Goal: Information Seeking & Learning: Learn about a topic

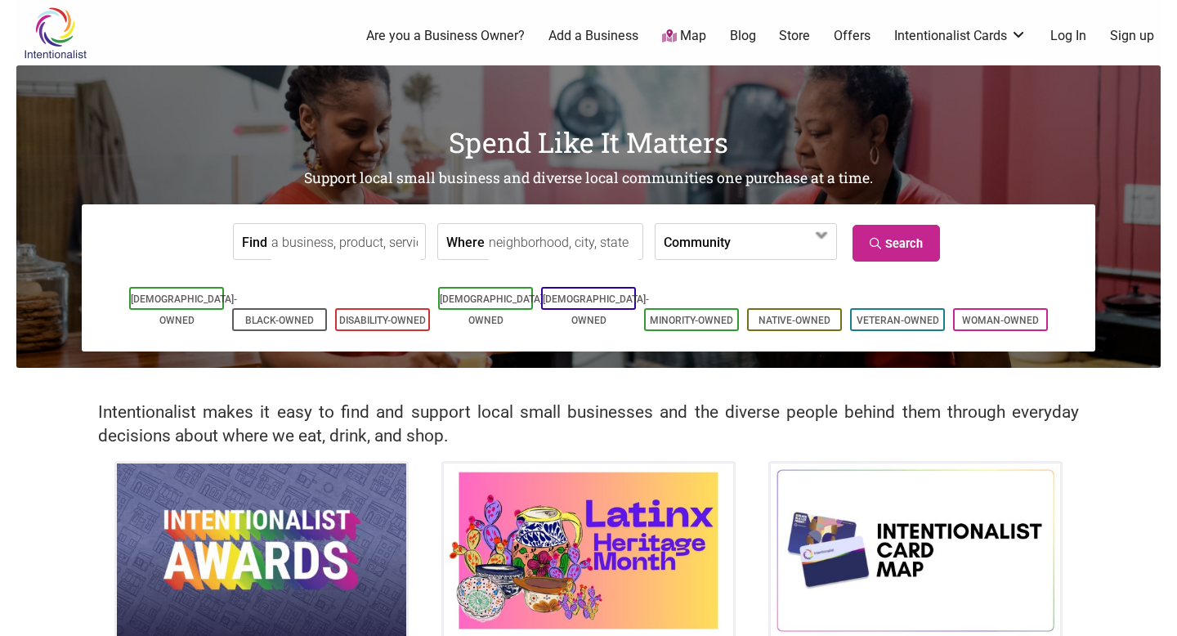
click at [1055, 36] on link "Log In" at bounding box center [1069, 36] width 36 height 18
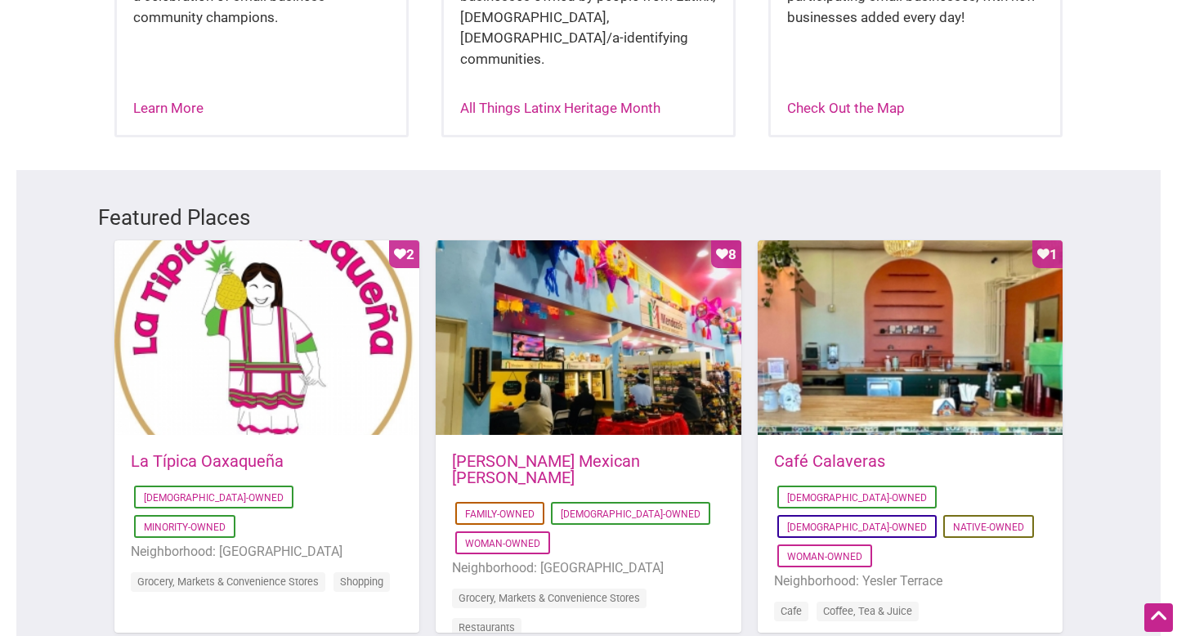
scroll to position [449, 0]
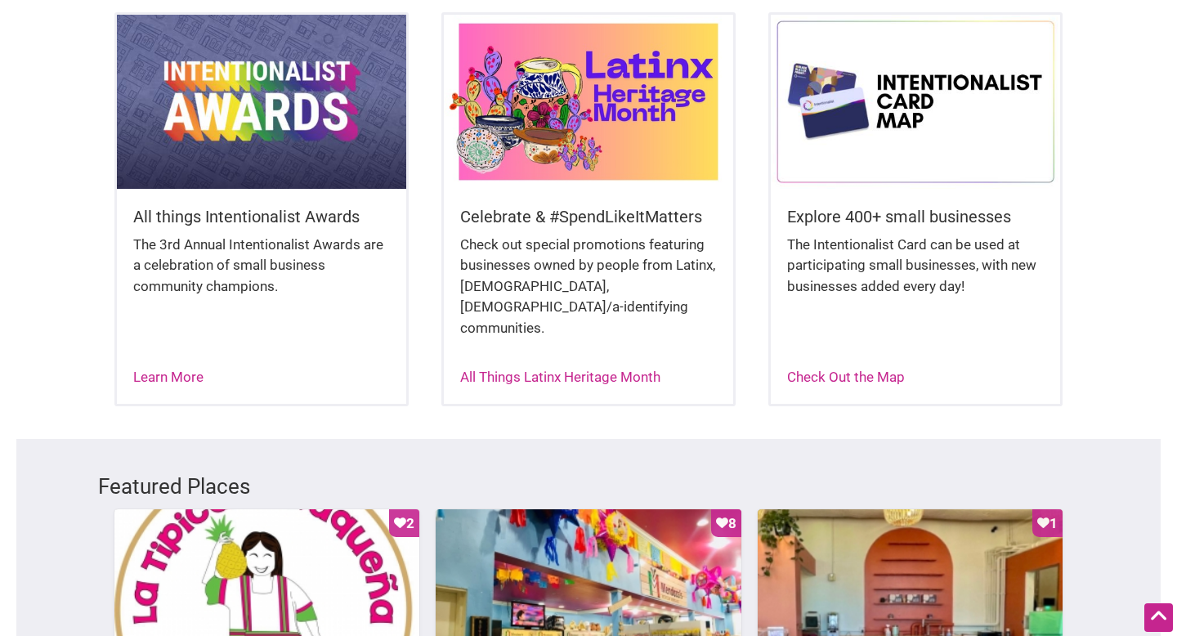
click at [633, 213] on h5 "Celebrate & #SpendLikeItMatters" at bounding box center [588, 216] width 257 height 23
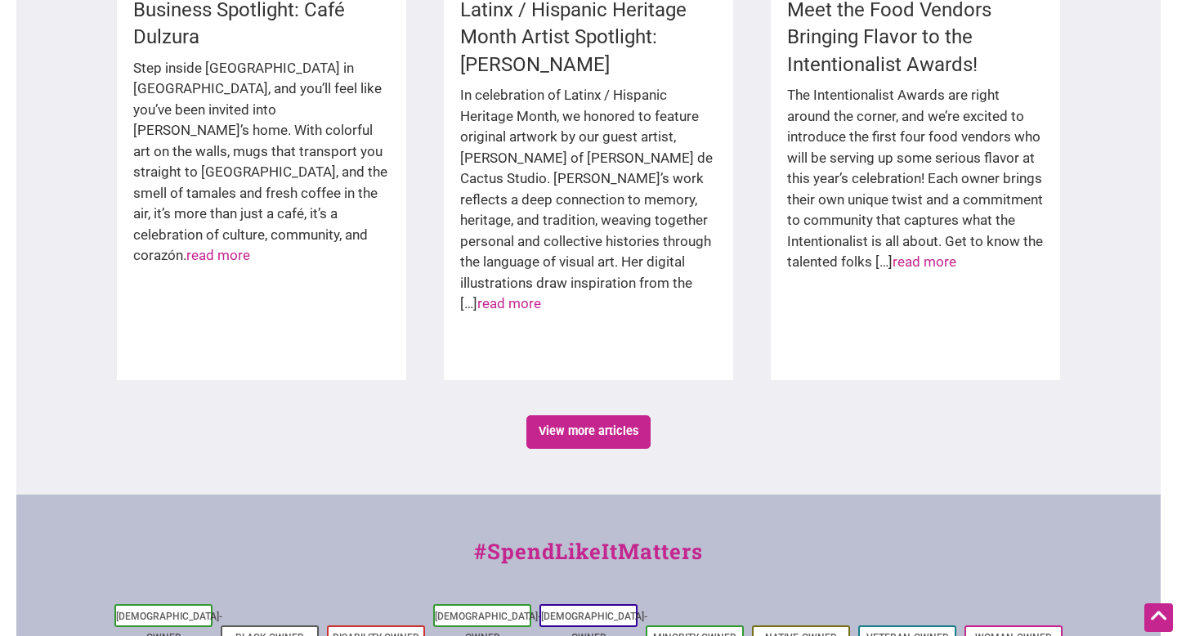
scroll to position [2561, 0]
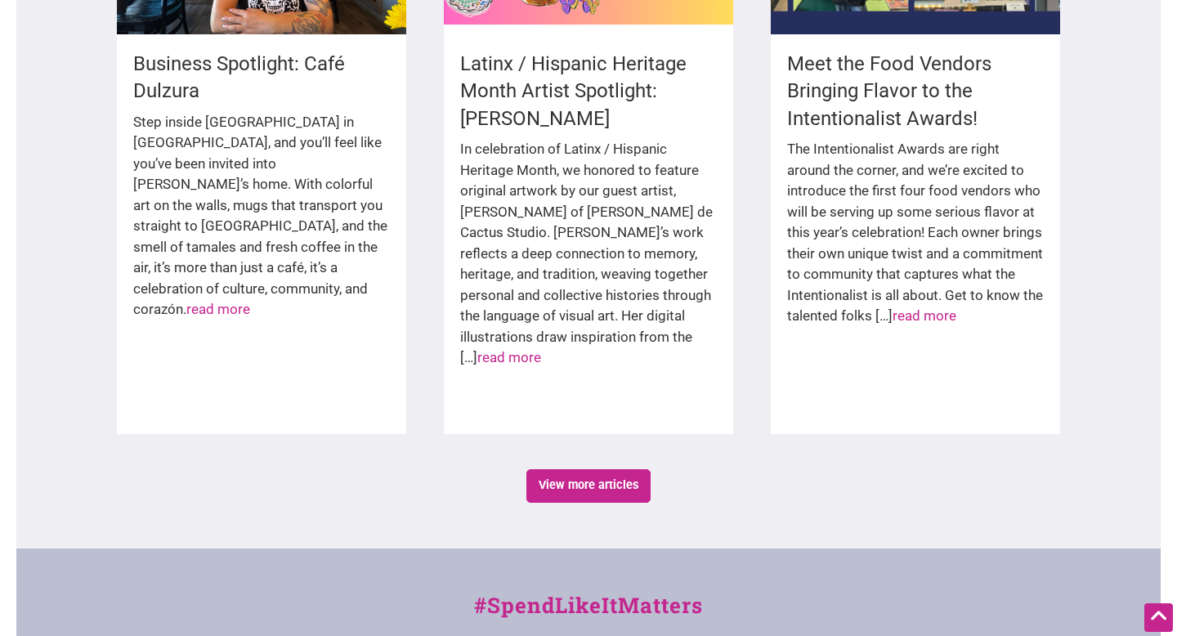
click at [524, 190] on div "In celebration of Latinx / Hispanic Heritage Month, we honored to feature origi…" at bounding box center [588, 262] width 257 height 246
click at [520, 100] on h4 "Latinx / Hispanic Heritage Month Artist Spotlight: Nathaly Lerma" at bounding box center [588, 92] width 257 height 83
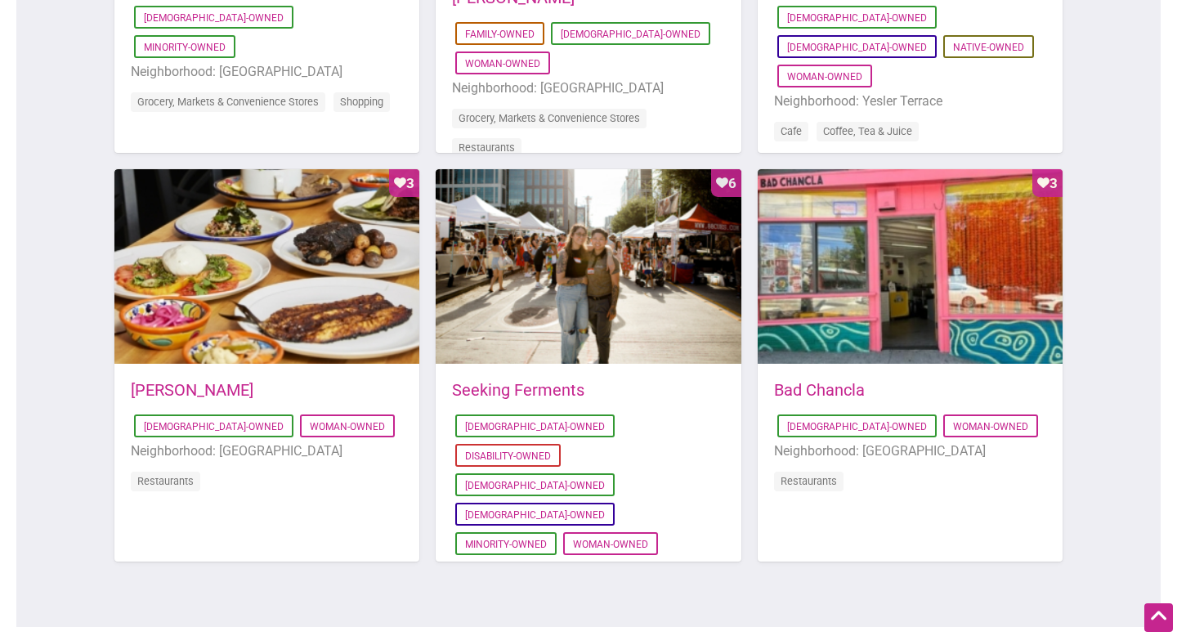
scroll to position [553, 0]
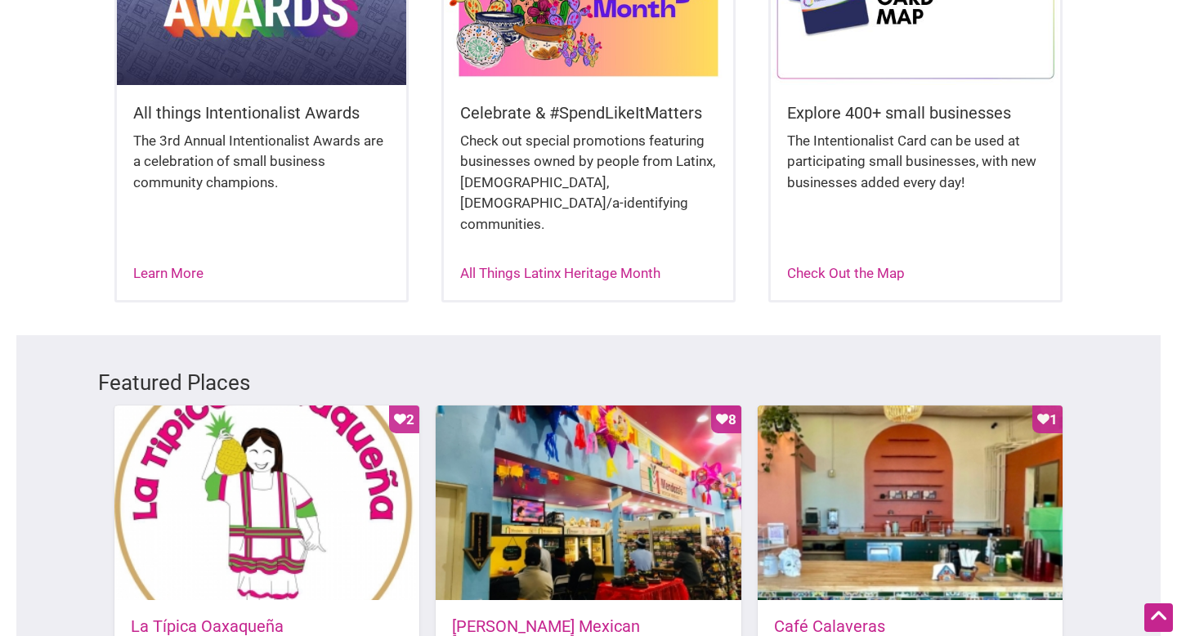
click at [509, 263] on div "All Things Latinx Heritage Month" at bounding box center [560, 273] width 200 height 21
click at [509, 265] on link "All Things Latinx Heritage Month" at bounding box center [560, 273] width 200 height 16
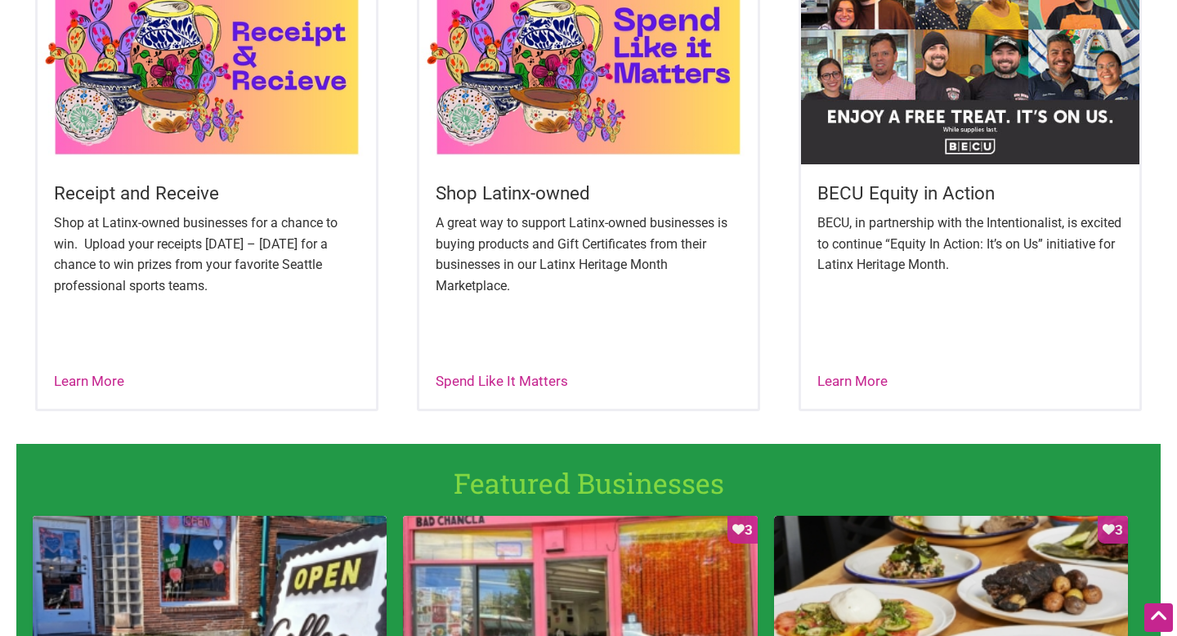
scroll to position [670, 0]
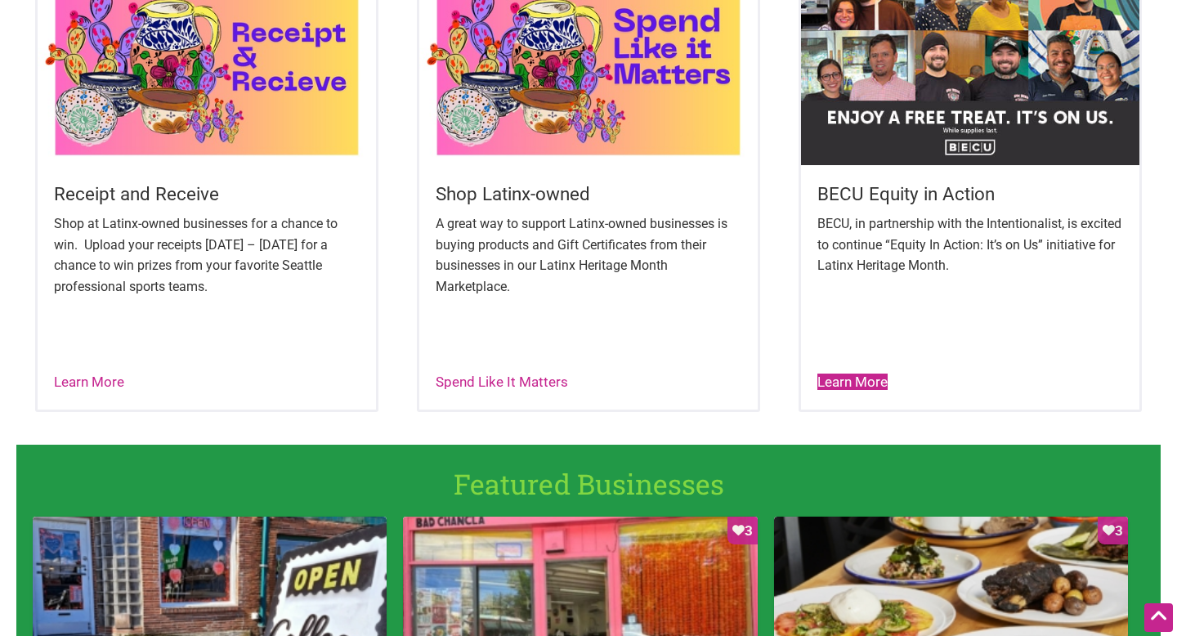
click at [832, 383] on link "Learn More" at bounding box center [853, 382] width 70 height 16
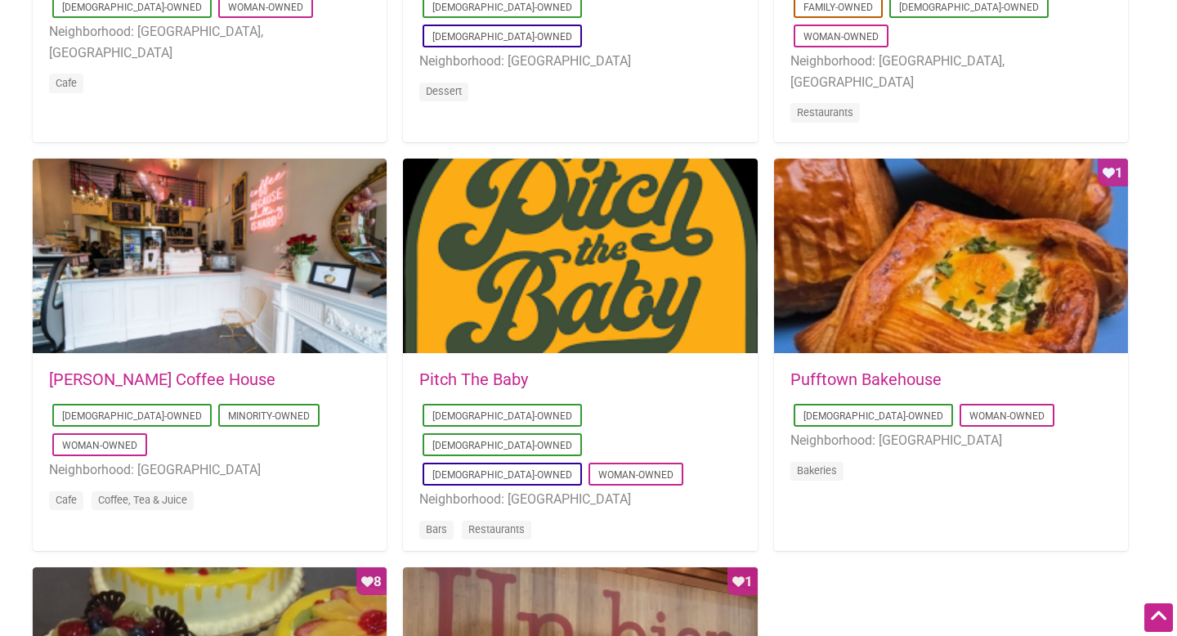
scroll to position [1125, 0]
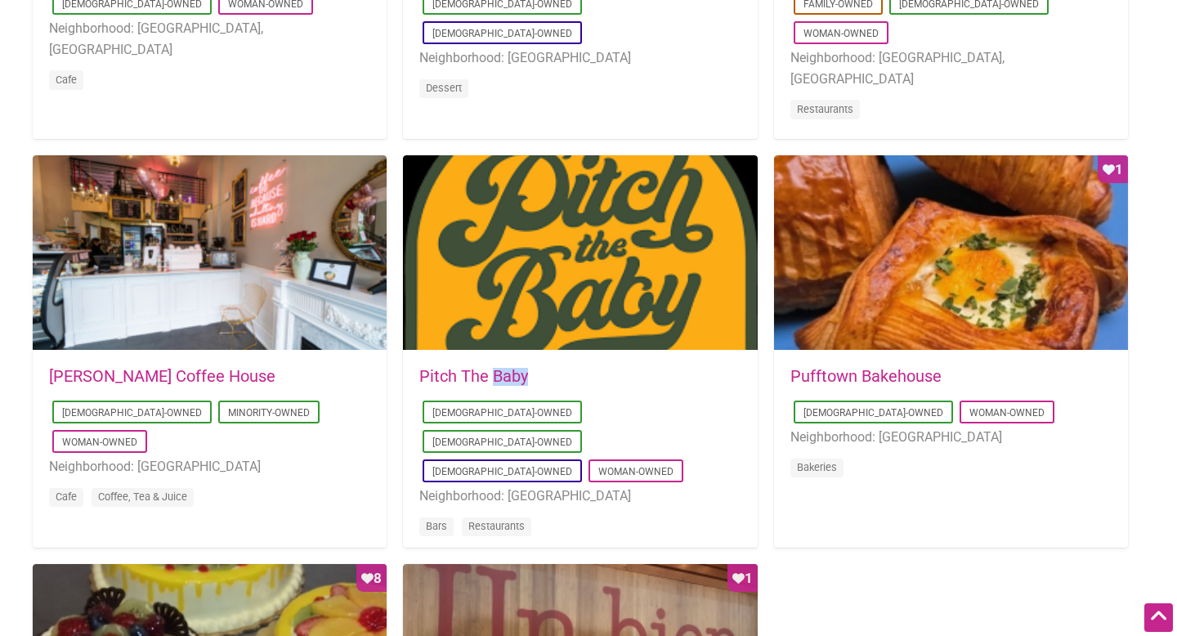
drag, startPoint x: 572, startPoint y: 382, endPoint x: 495, endPoint y: 379, distance: 76.9
click at [495, 379] on h5 "Pitch The Baby" at bounding box center [579, 376] width 321 height 16
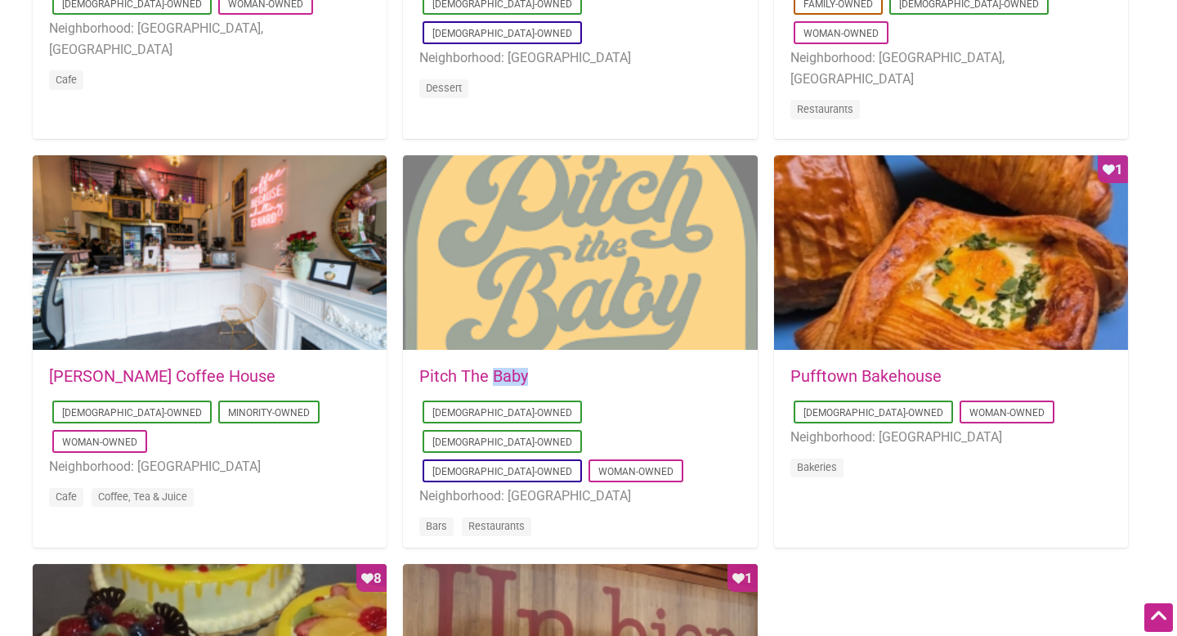
click at [527, 305] on div at bounding box center [580, 253] width 354 height 196
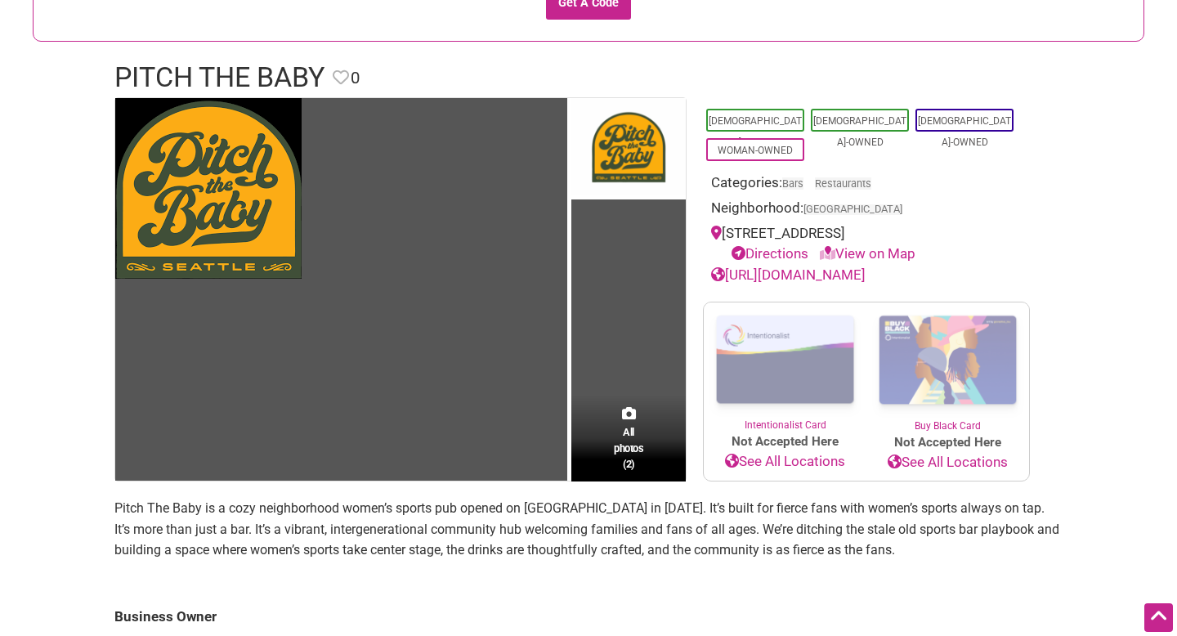
scroll to position [122, 0]
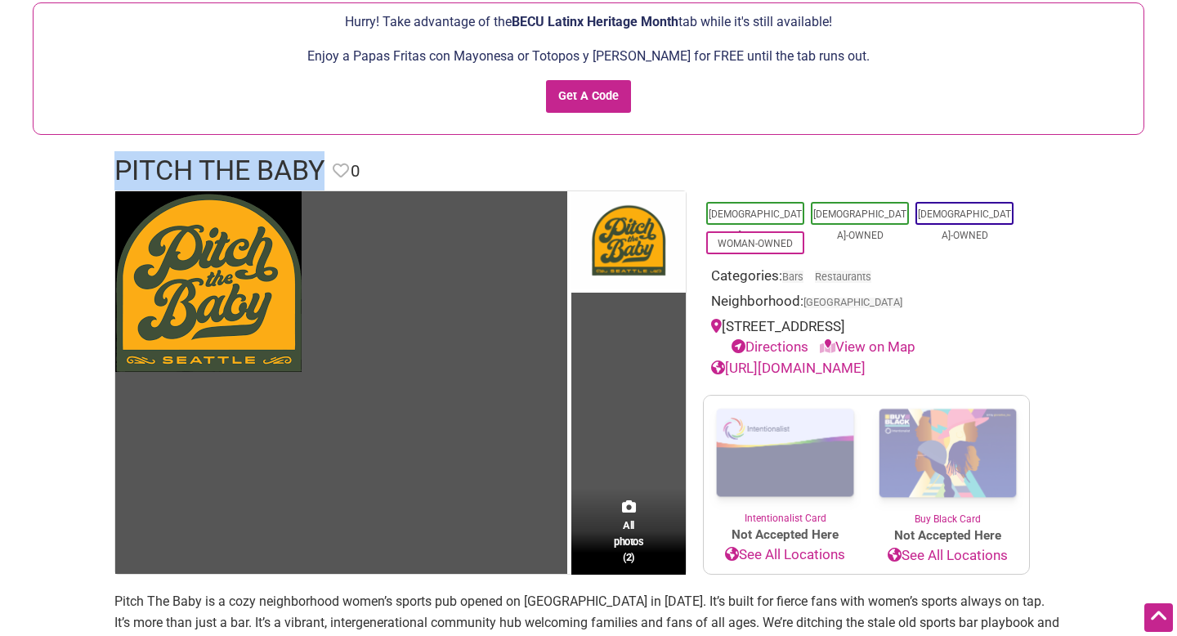
drag, startPoint x: 322, startPoint y: 177, endPoint x: 115, endPoint y: 176, distance: 206.9
click at [115, 176] on h1 "Pitch The Baby" at bounding box center [219, 170] width 210 height 39
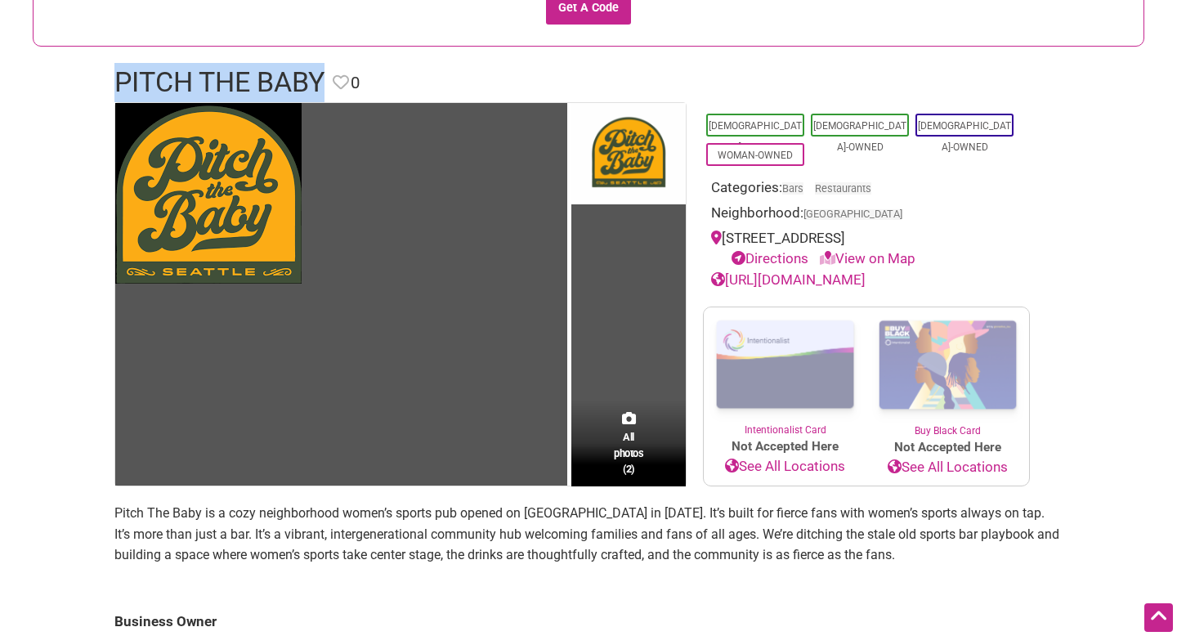
scroll to position [405, 0]
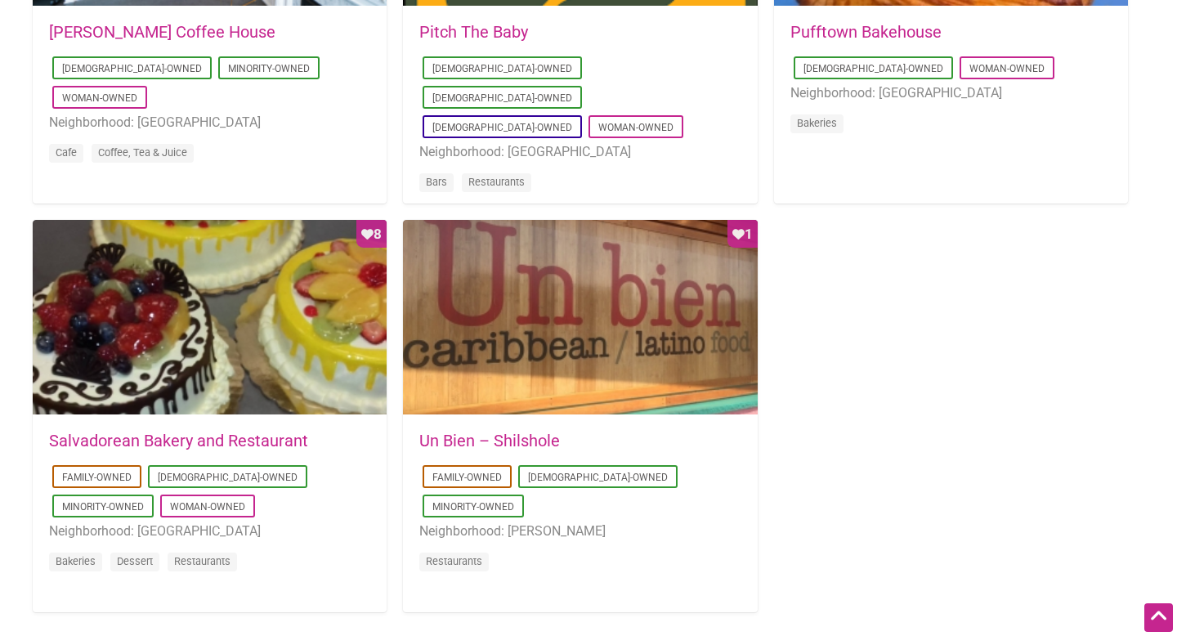
scroll to position [1633, 0]
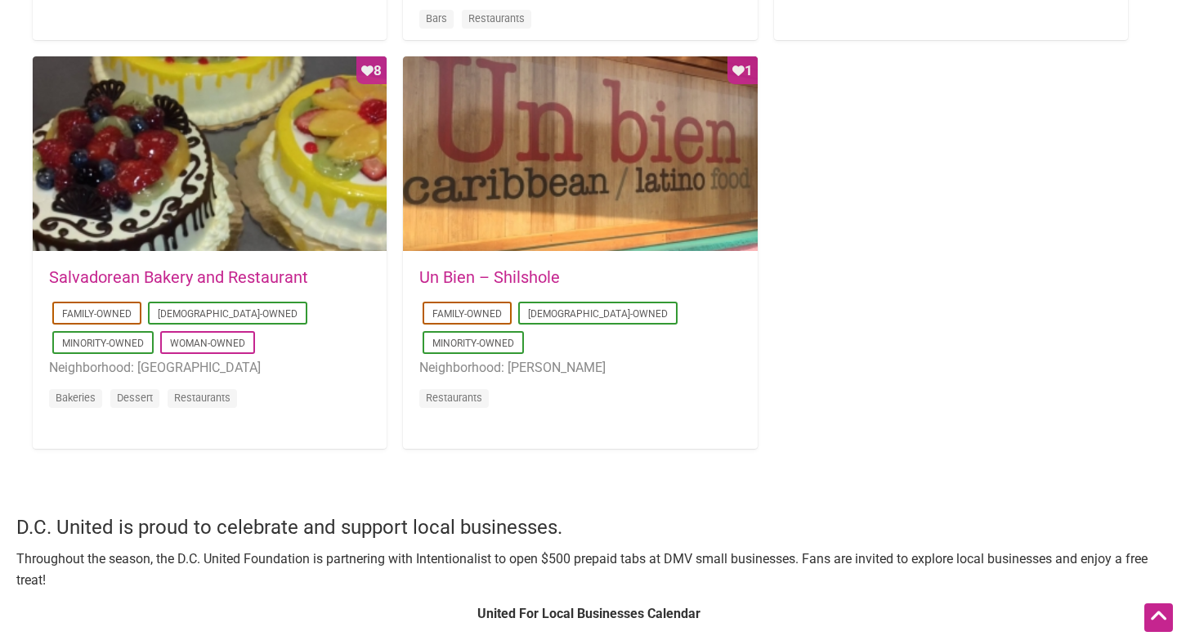
click at [524, 276] on link "Un Bien – Shilshole" at bounding box center [489, 277] width 141 height 20
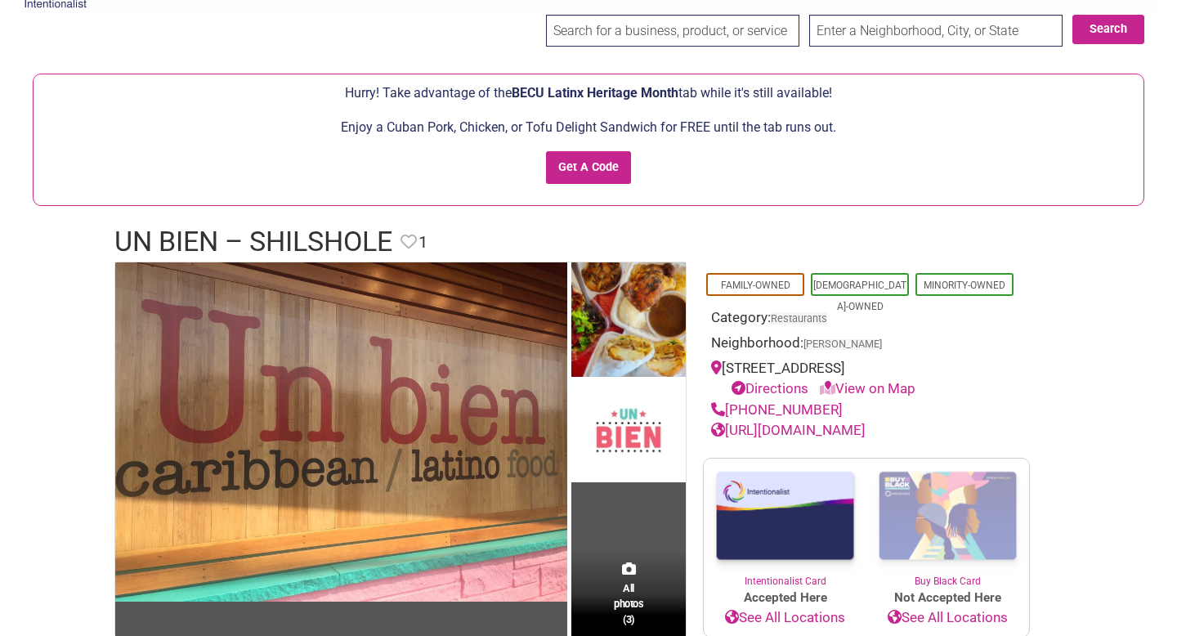
scroll to position [60, 0]
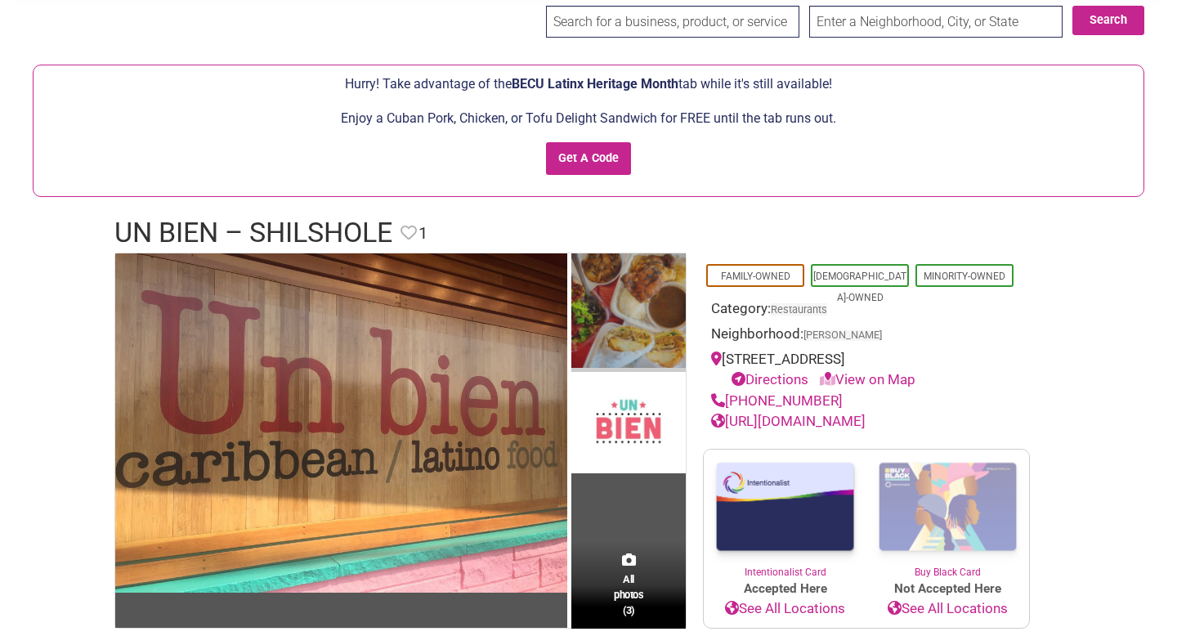
click at [639, 316] on img at bounding box center [629, 312] width 114 height 119
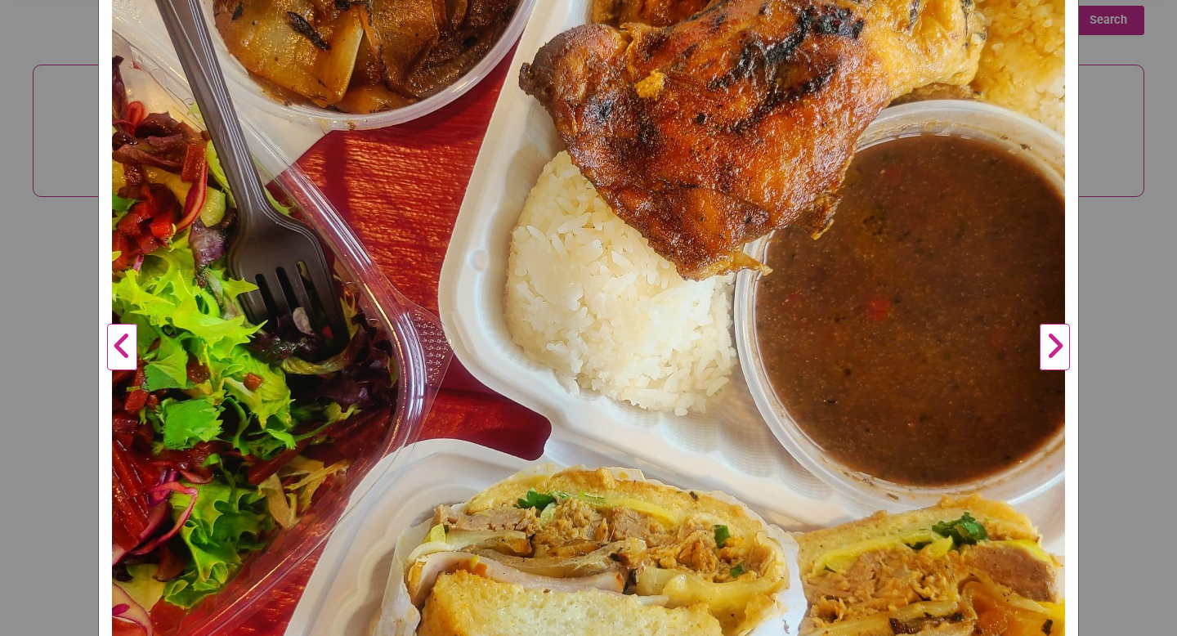
scroll to position [0, 0]
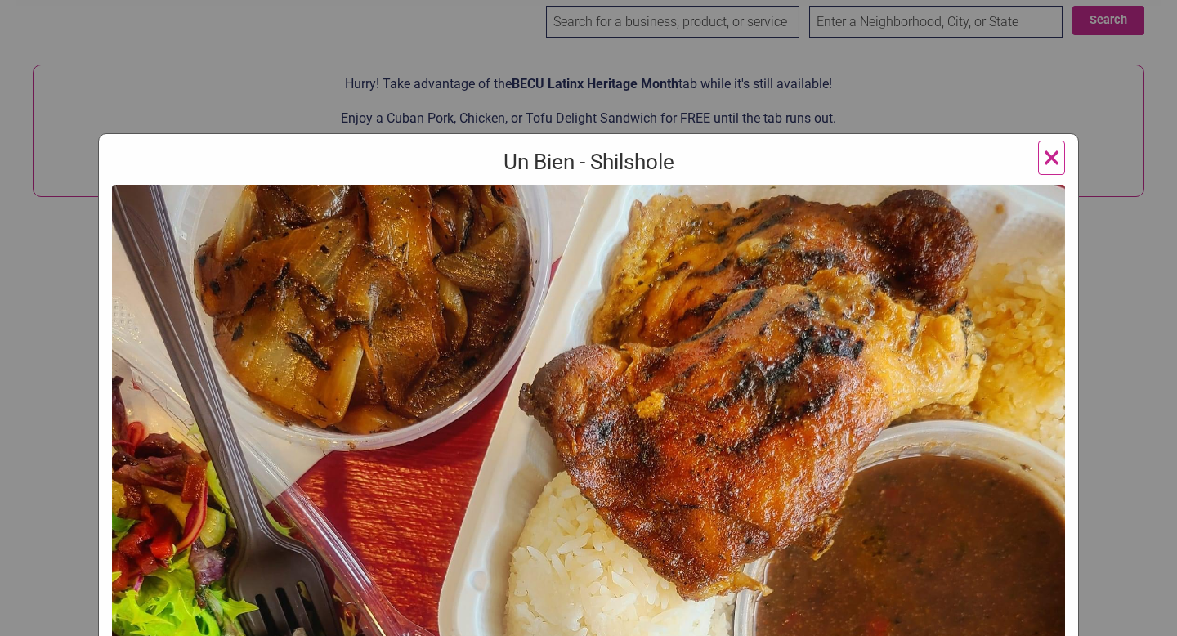
click at [1046, 161] on span "×" at bounding box center [1051, 157] width 17 height 38
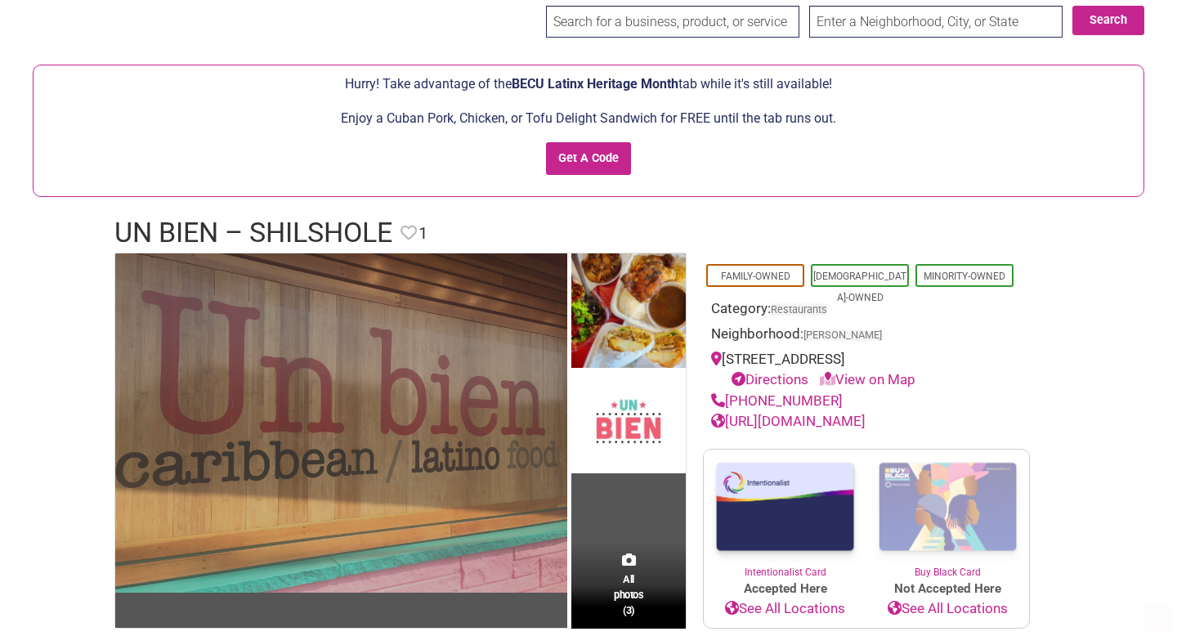
scroll to position [487, 0]
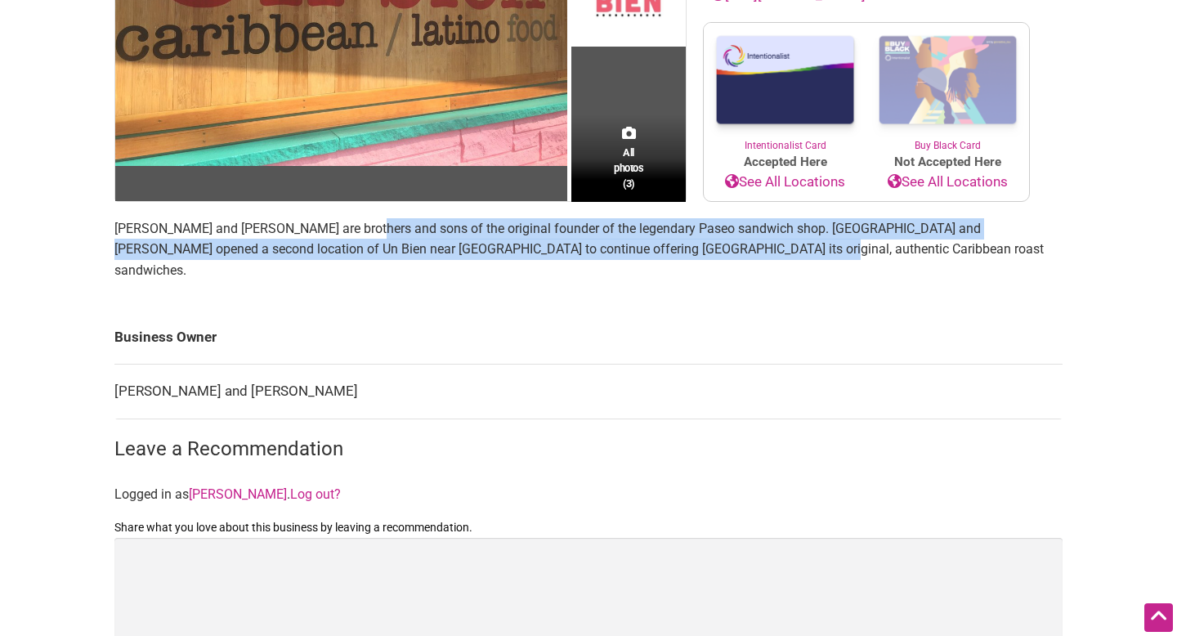
drag, startPoint x: 352, startPoint y: 226, endPoint x: 422, endPoint y: 270, distance: 82.3
click at [422, 270] on section "Julian and Lucas Lorenzo are brothers and sons of the original founder of the l…" at bounding box center [588, 256] width 949 height 76
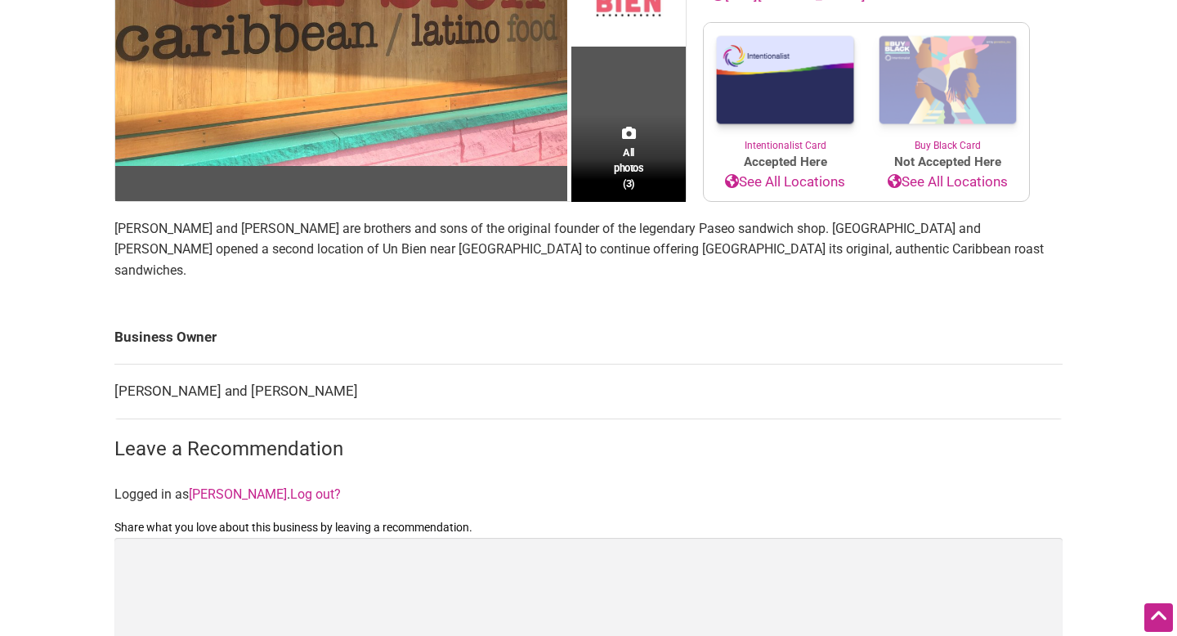
click at [472, 269] on section "Julian and Lucas Lorenzo are brothers and sons of the original founder of the l…" at bounding box center [588, 256] width 949 height 76
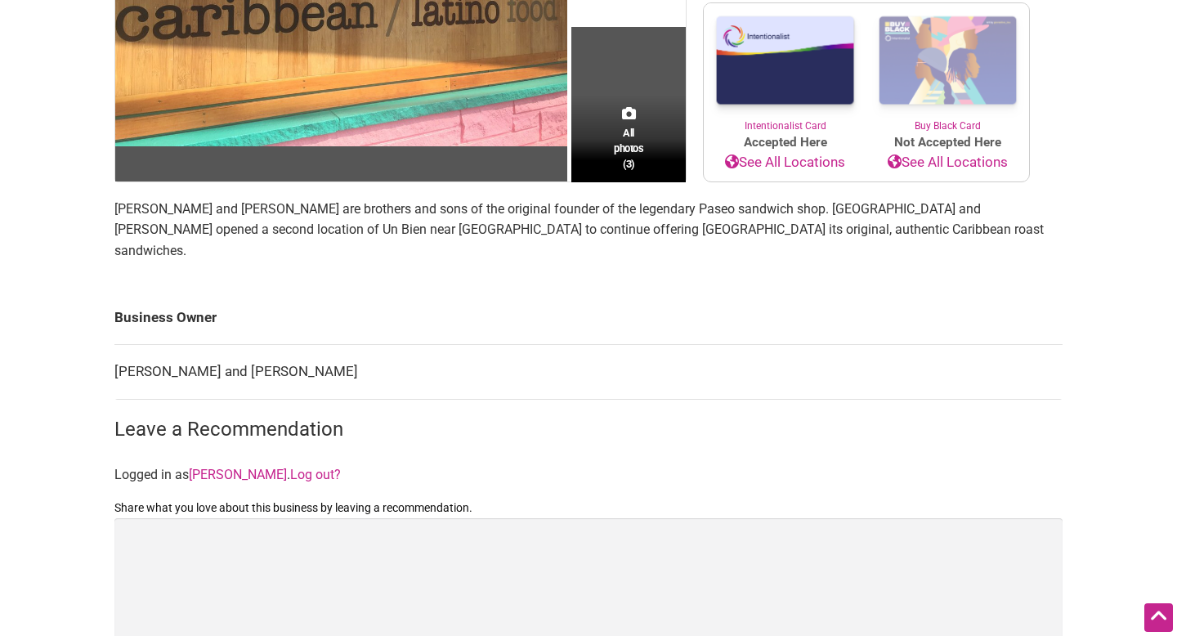
scroll to position [0, 0]
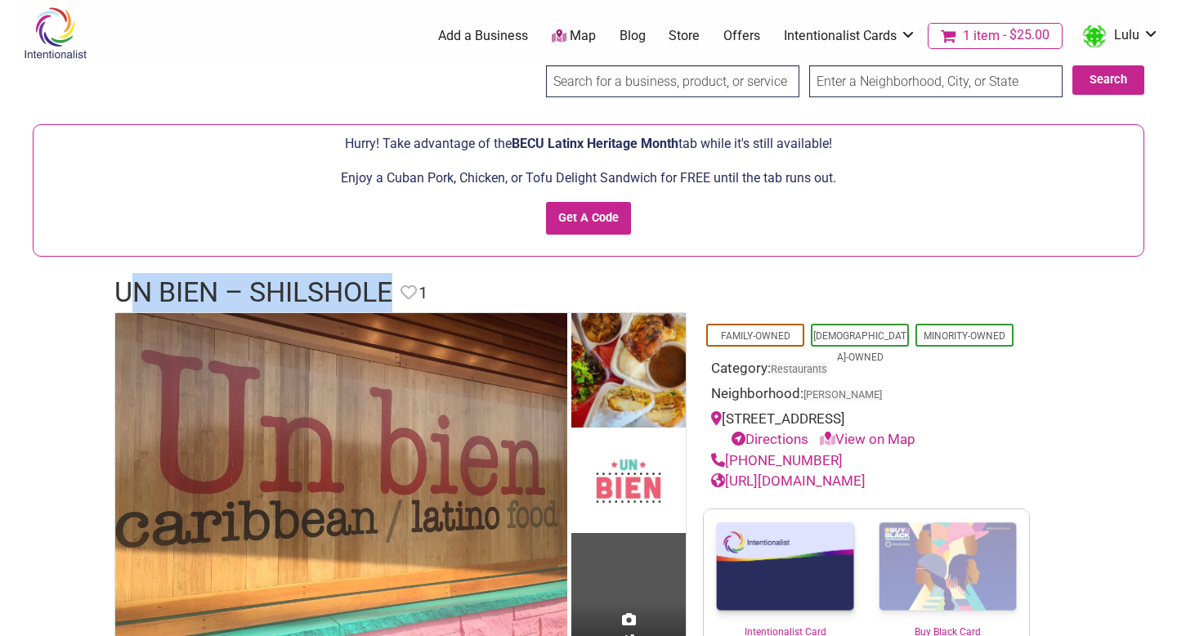
drag, startPoint x: 396, startPoint y: 289, endPoint x: 134, endPoint y: 286, distance: 261.7
click at [134, 286] on h1 "Un Bien – Shilshole" at bounding box center [253, 292] width 278 height 39
drag, startPoint x: 79, startPoint y: 290, endPoint x: 397, endPoint y: 294, distance: 318.1
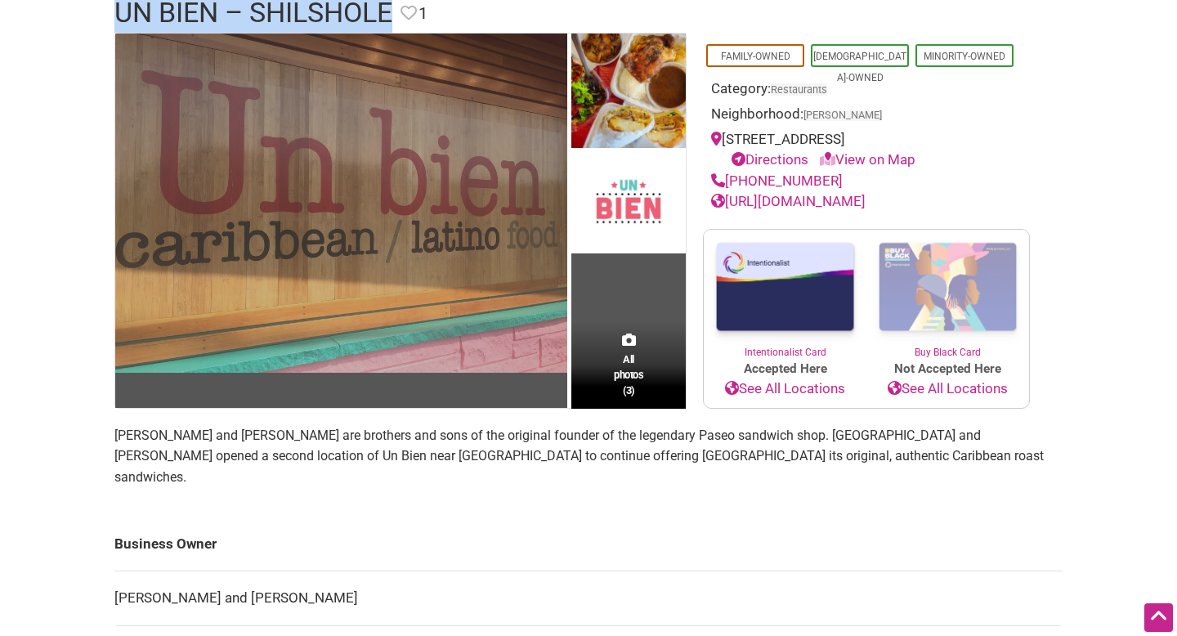
scroll to position [392, 0]
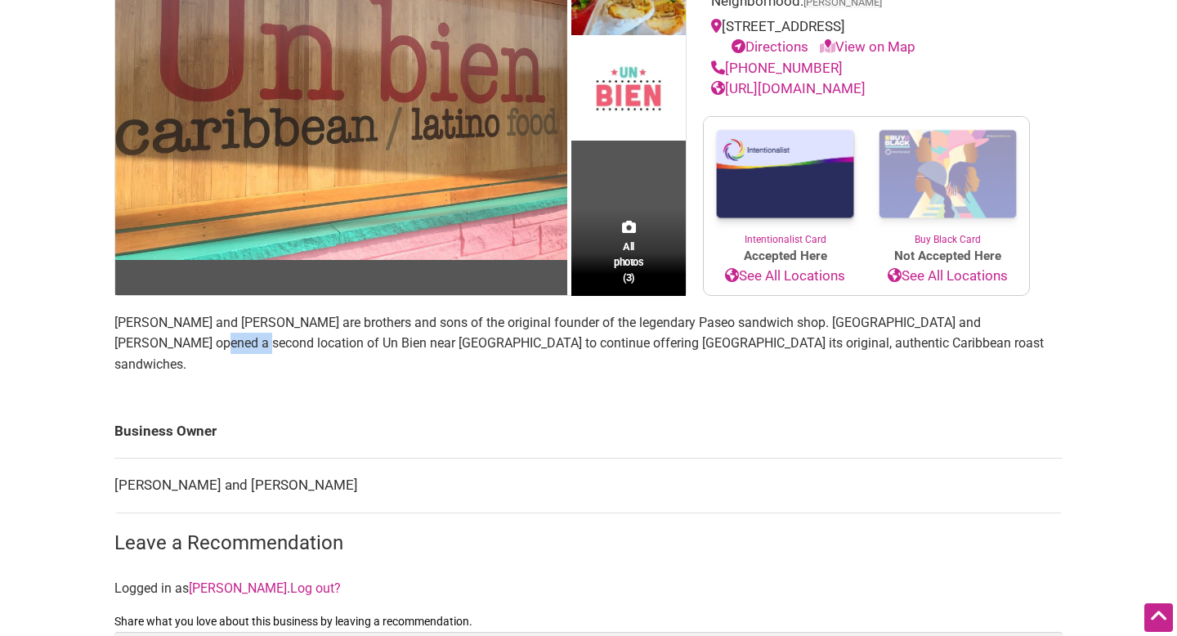
drag, startPoint x: 1027, startPoint y: 321, endPoint x: 139, endPoint y: 339, distance: 888.2
click at [139, 339] on p "Julian and Lucas Lorenzo are brothers and sons of the original founder of the l…" at bounding box center [588, 343] width 949 height 63
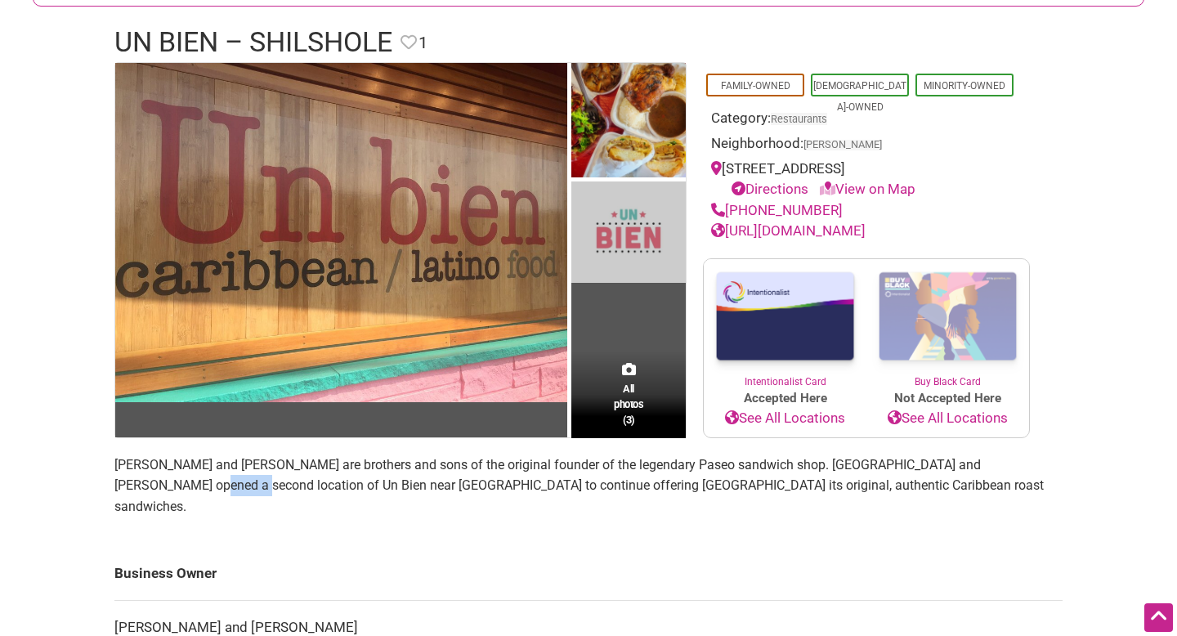
scroll to position [43, 0]
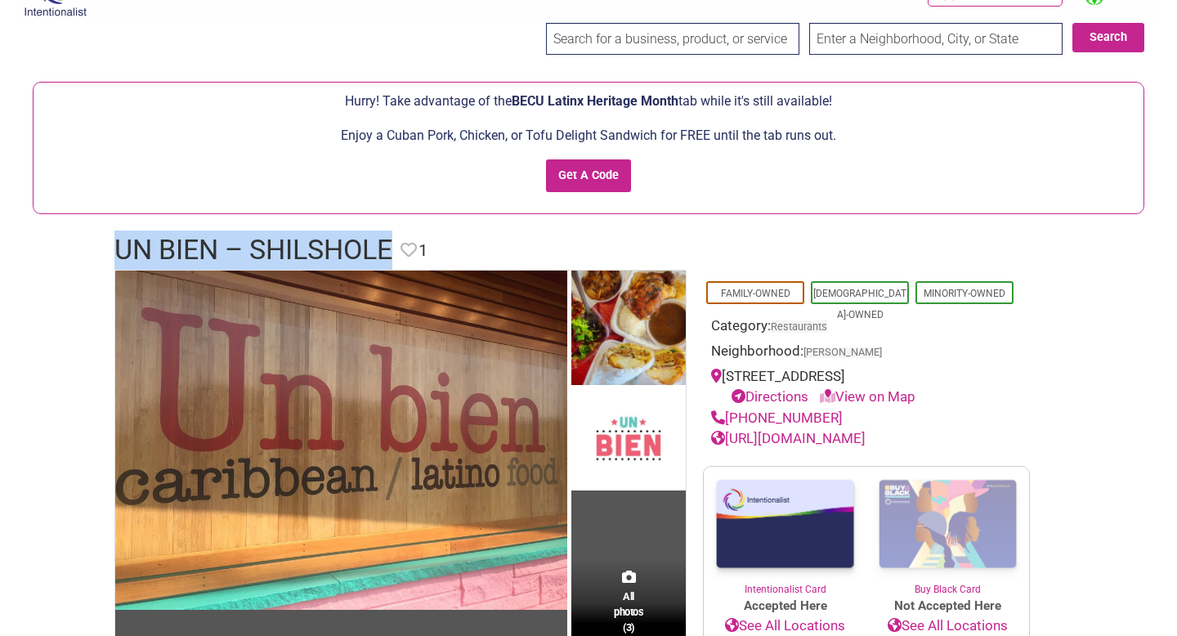
drag, startPoint x: 398, startPoint y: 246, endPoint x: 122, endPoint y: 251, distance: 276.4
click at [122, 251] on header "Un Bien – Shilshole Favorite Favorite 1" at bounding box center [588, 250] width 949 height 39
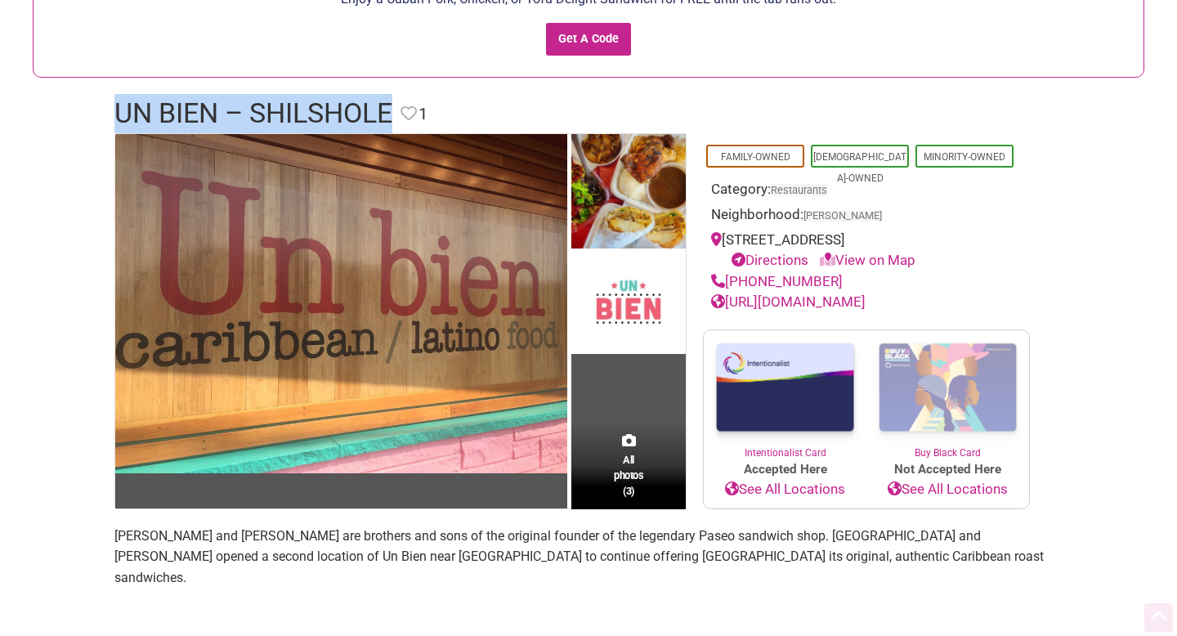
scroll to position [180, 0]
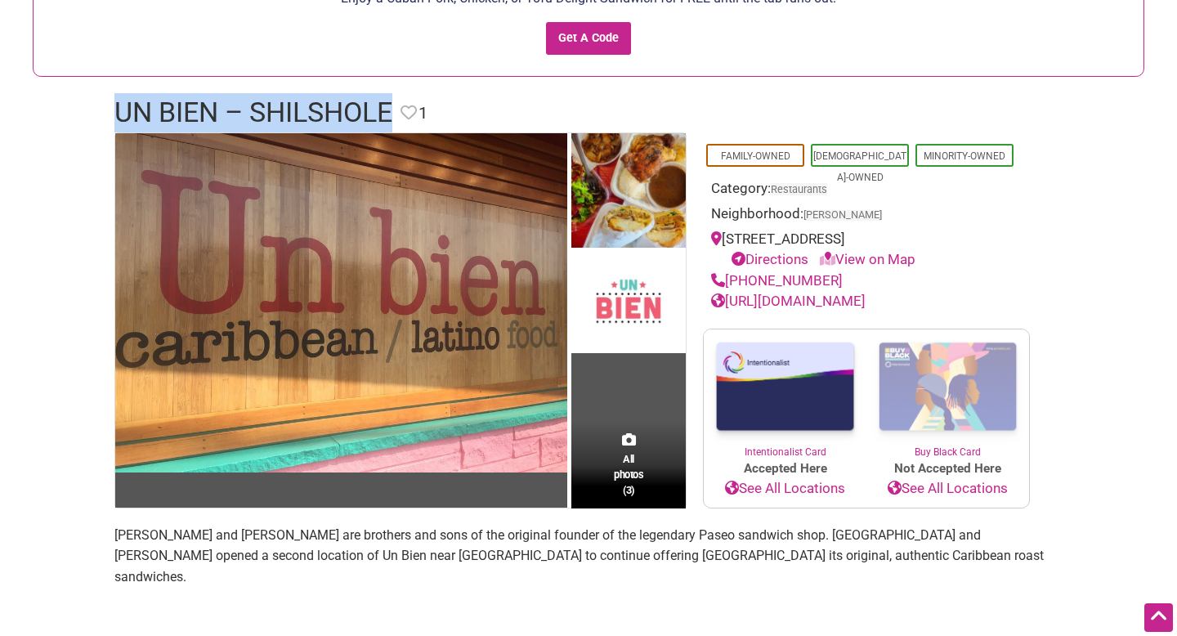
copy h1 "Un Bien – Shilshole"
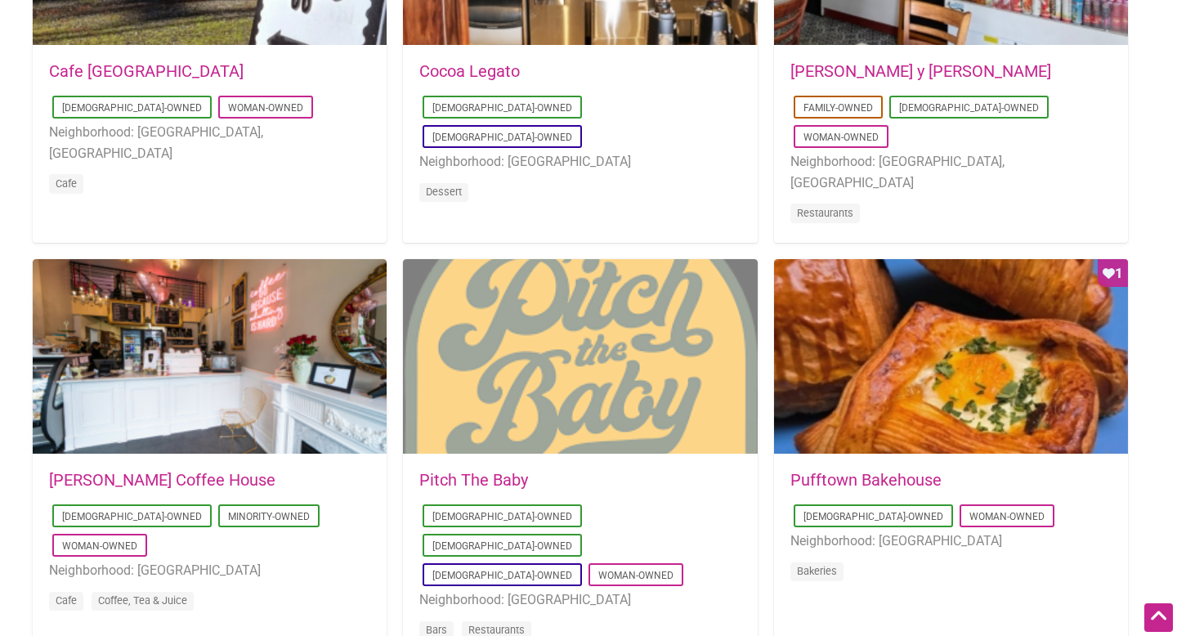
scroll to position [1173, 0]
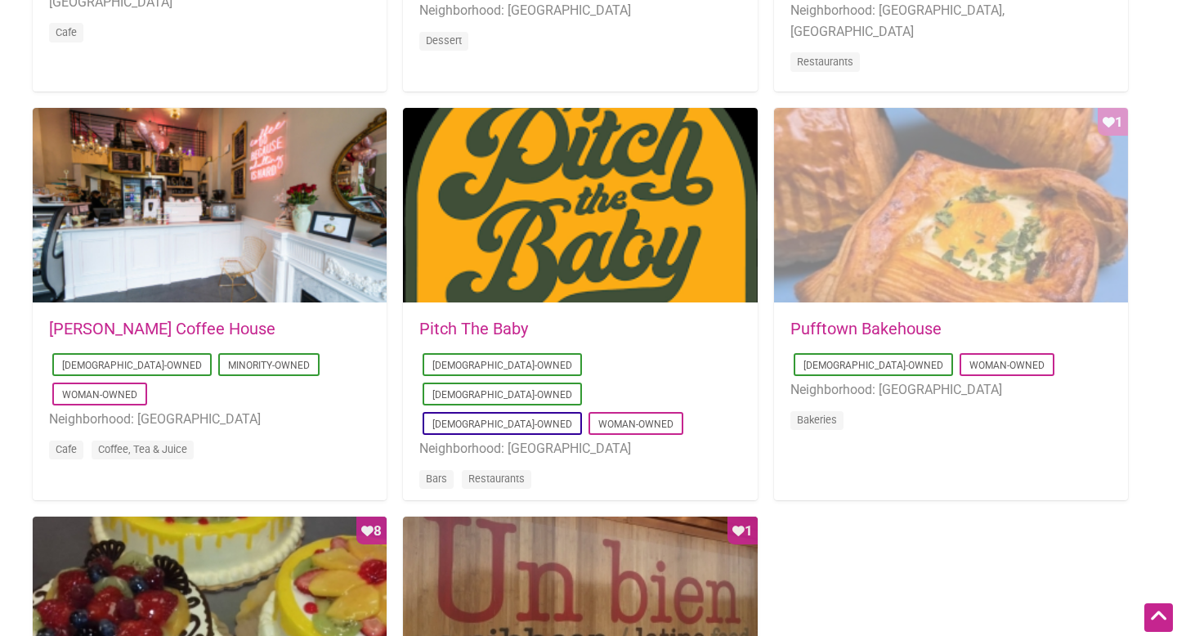
click at [811, 280] on div "Favorite Count 1" at bounding box center [951, 206] width 354 height 196
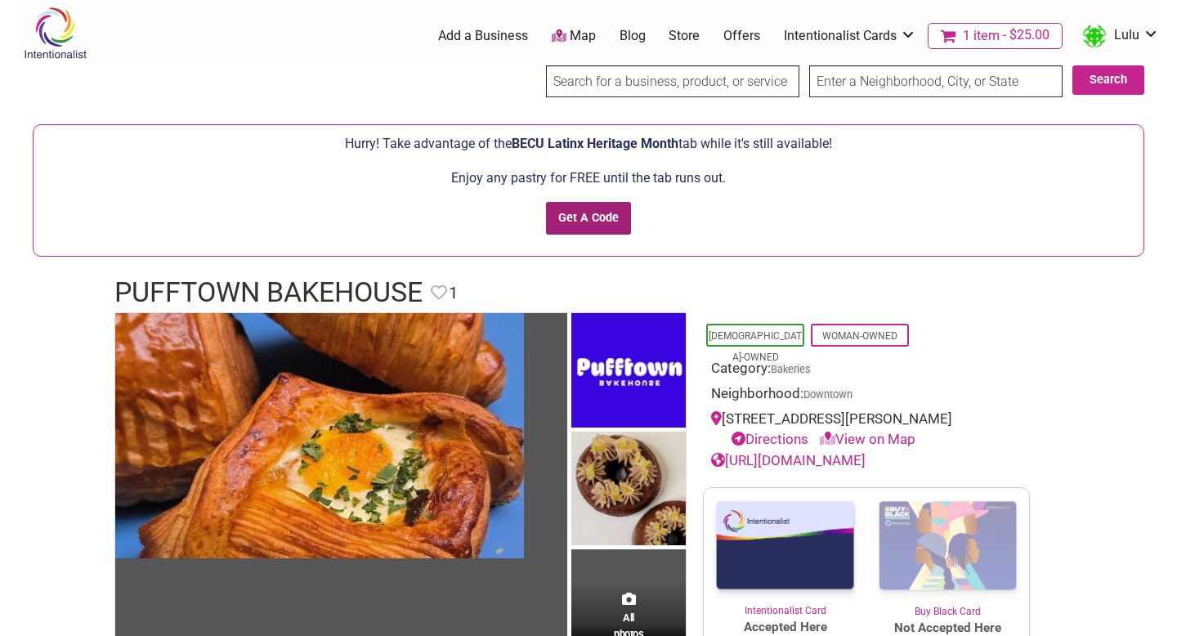
scroll to position [194, 0]
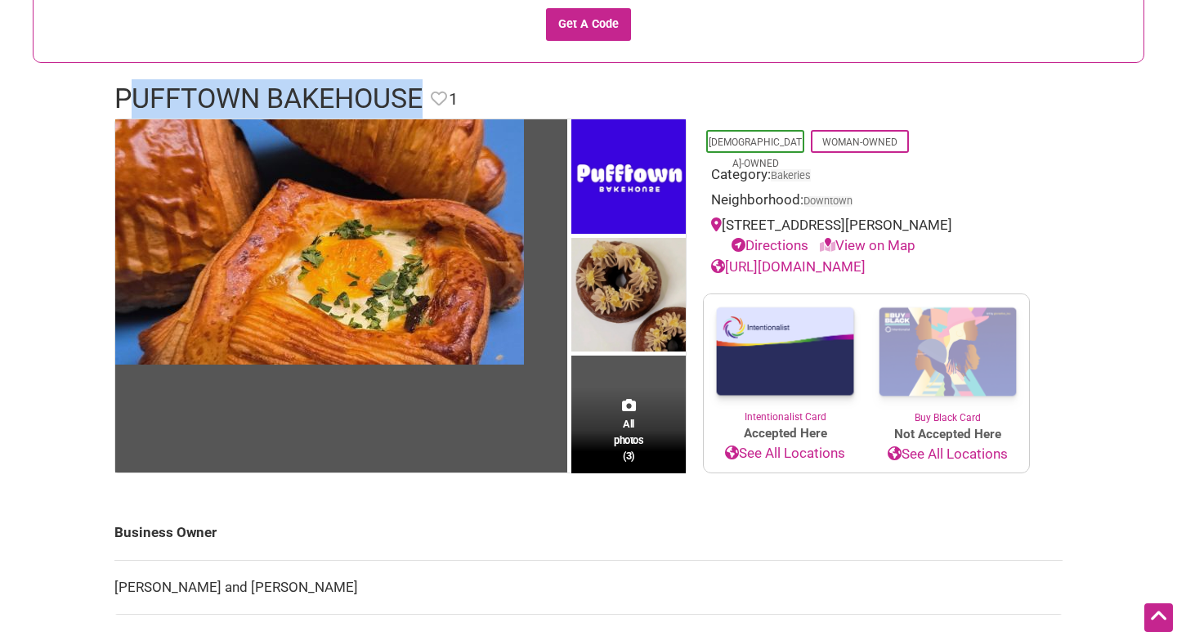
drag, startPoint x: 427, startPoint y: 101, endPoint x: 128, endPoint y: 89, distance: 298.7
click at [126, 89] on header "Pufftown Bakehouse Favorite Favorite 1" at bounding box center [588, 98] width 949 height 39
drag, startPoint x: 94, startPoint y: 80, endPoint x: 428, endPoint y: 91, distance: 334.6
click at [428, 91] on div "Intentionalist Spend like it matters 1 Add a Business Map Blog Store Offers Int…" at bounding box center [588, 627] width 1145 height 1642
copy h1 "Pufftown Bakehouse"
